Goal: Task Accomplishment & Management: Manage account settings

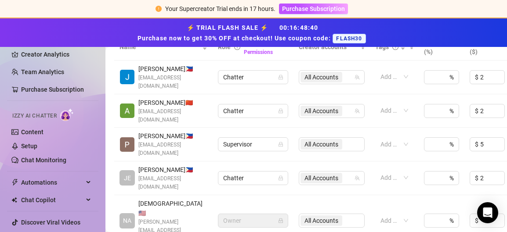
scroll to position [218, 0]
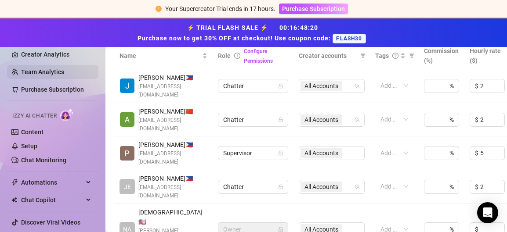
click at [29, 72] on link "Team Analytics" at bounding box center [42, 72] width 43 height 7
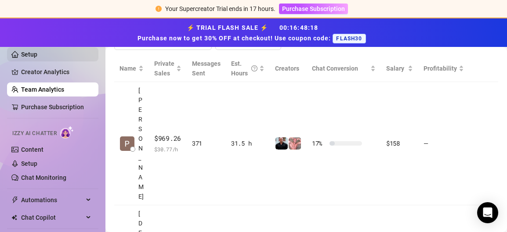
click at [37, 54] on link "Setup" at bounding box center [29, 54] width 16 height 7
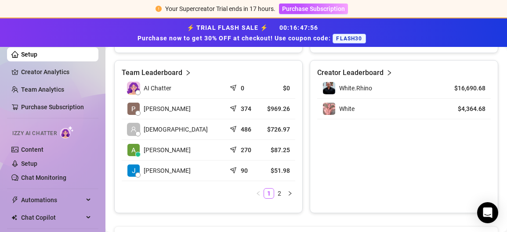
scroll to position [412, 0]
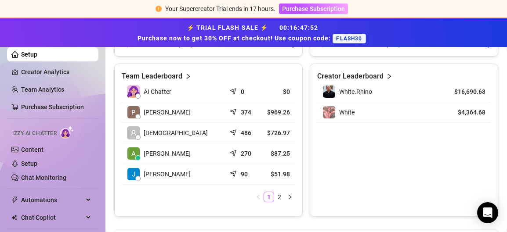
click at [291, 197] on icon "right" at bounding box center [289, 197] width 5 height 5
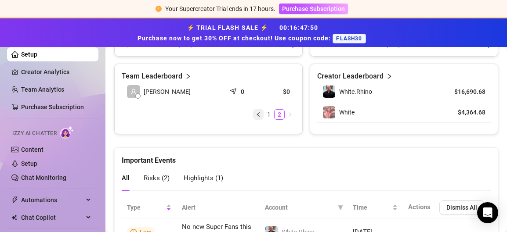
click at [261, 114] on button "button" at bounding box center [258, 114] width 11 height 11
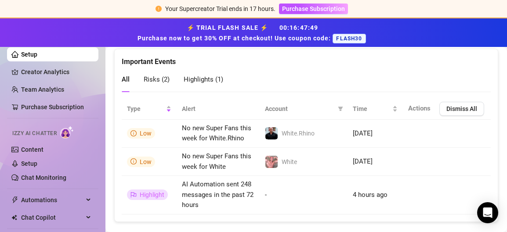
scroll to position [609, 0]
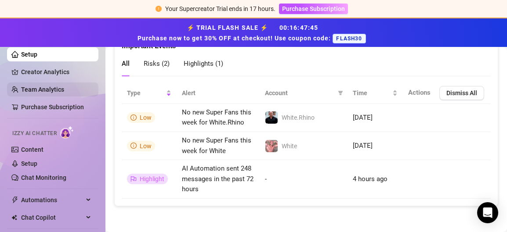
click at [42, 87] on link "Team Analytics" at bounding box center [42, 89] width 43 height 7
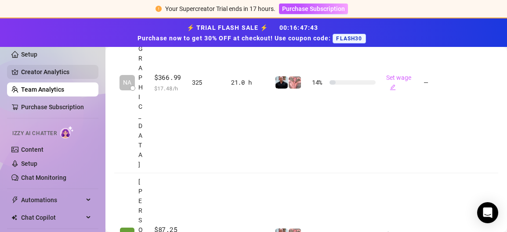
click at [45, 67] on link "Creator Analytics" at bounding box center [56, 72] width 70 height 14
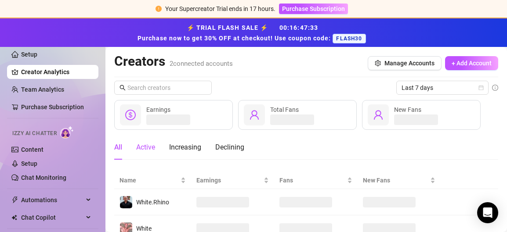
click at [139, 149] on div "Active" at bounding box center [145, 147] width 19 height 11
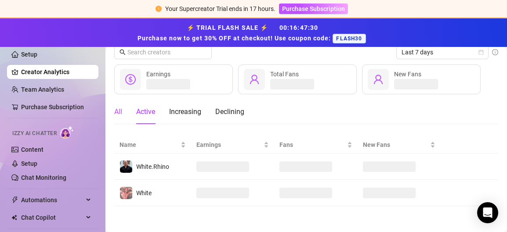
click at [120, 115] on div "All" at bounding box center [118, 112] width 8 height 11
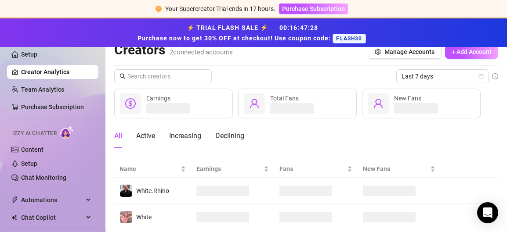
scroll to position [0, 0]
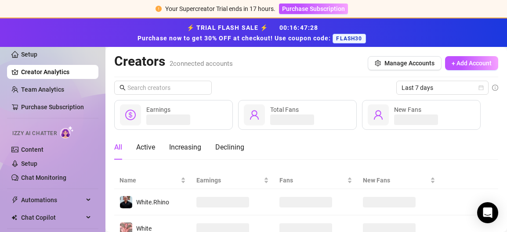
click at [200, 113] on div "Earnings" at bounding box center [173, 115] width 119 height 30
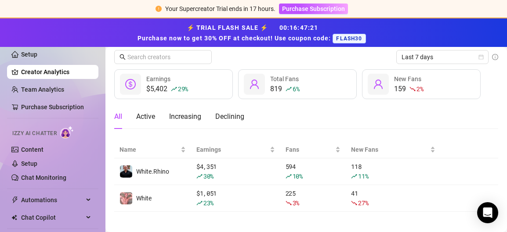
scroll to position [36, 0]
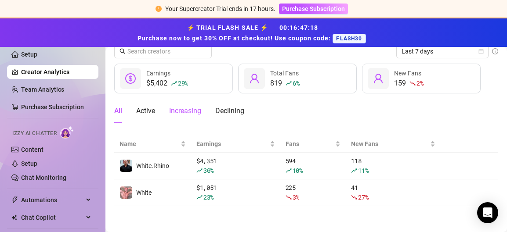
click at [196, 108] on div "Increasing" at bounding box center [185, 111] width 32 height 11
click at [141, 110] on div "Active" at bounding box center [145, 111] width 19 height 11
click at [113, 109] on main "Creators 2 connected accounts Manage Accounts + Add Account Last 7 days $5,402 …" at bounding box center [306, 122] width 402 height 222
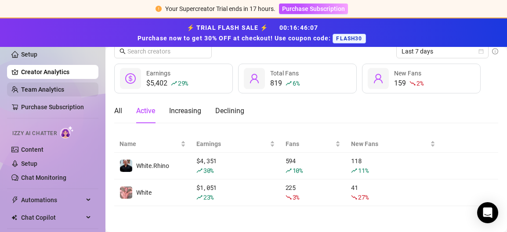
click at [64, 87] on link "Team Analytics" at bounding box center [42, 89] width 43 height 7
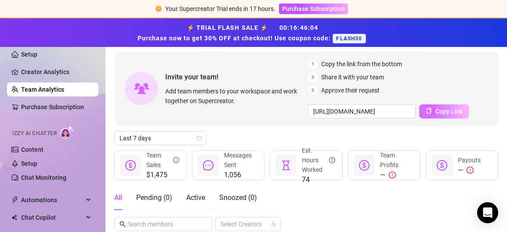
click at [440, 112] on span "Copy Link" at bounding box center [448, 111] width 27 height 7
